Goal: Task Accomplishment & Management: Manage account settings

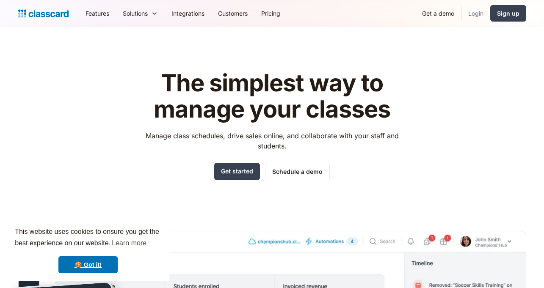
click at [474, 12] on link "Login" at bounding box center [475, 13] width 29 height 19
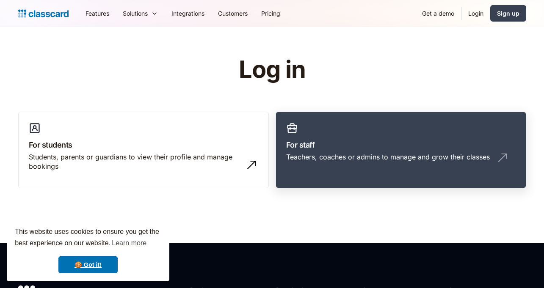
click at [367, 147] on h3 "For staff" at bounding box center [400, 144] width 229 height 11
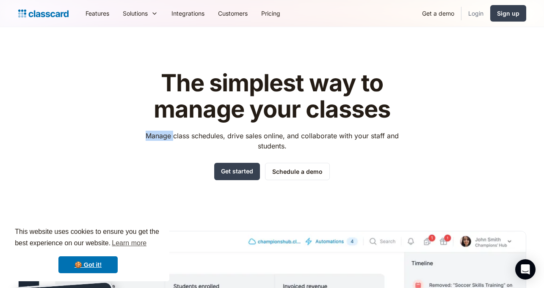
click at [469, 13] on link "Login" at bounding box center [475, 13] width 29 height 19
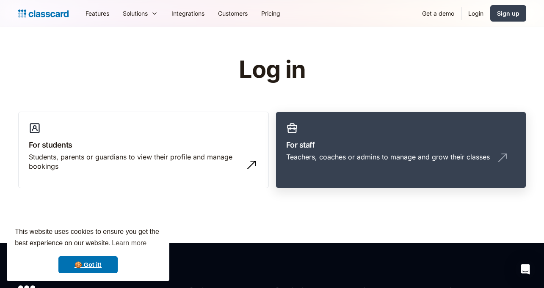
click at [379, 131] on link "For staff Teachers, coaches or admins to manage and grow their classes" at bounding box center [400, 150] width 251 height 77
